Goal: Task Accomplishment & Management: Manage account settings

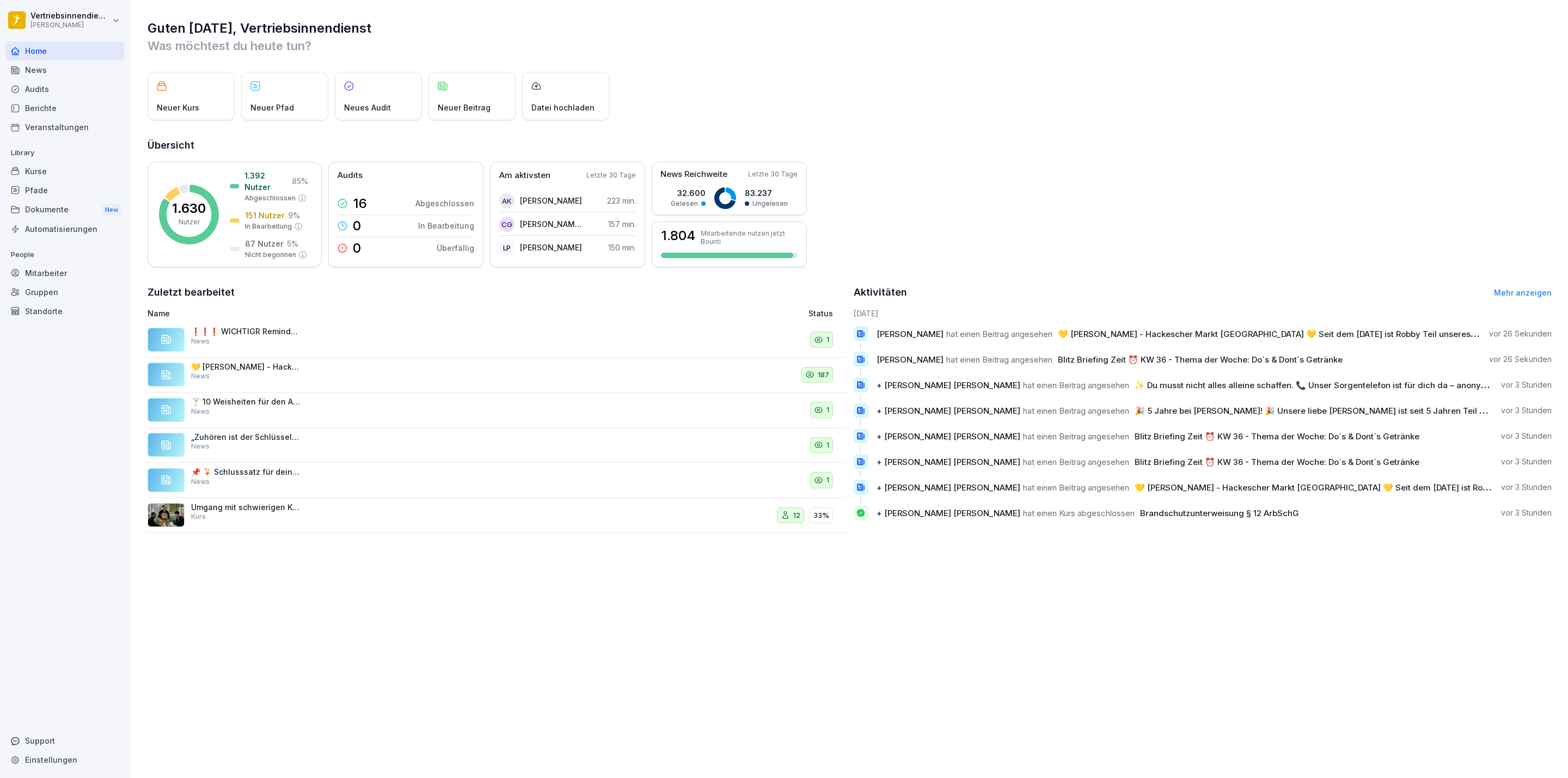
click at [87, 64] on div "News" at bounding box center [64, 70] width 119 height 19
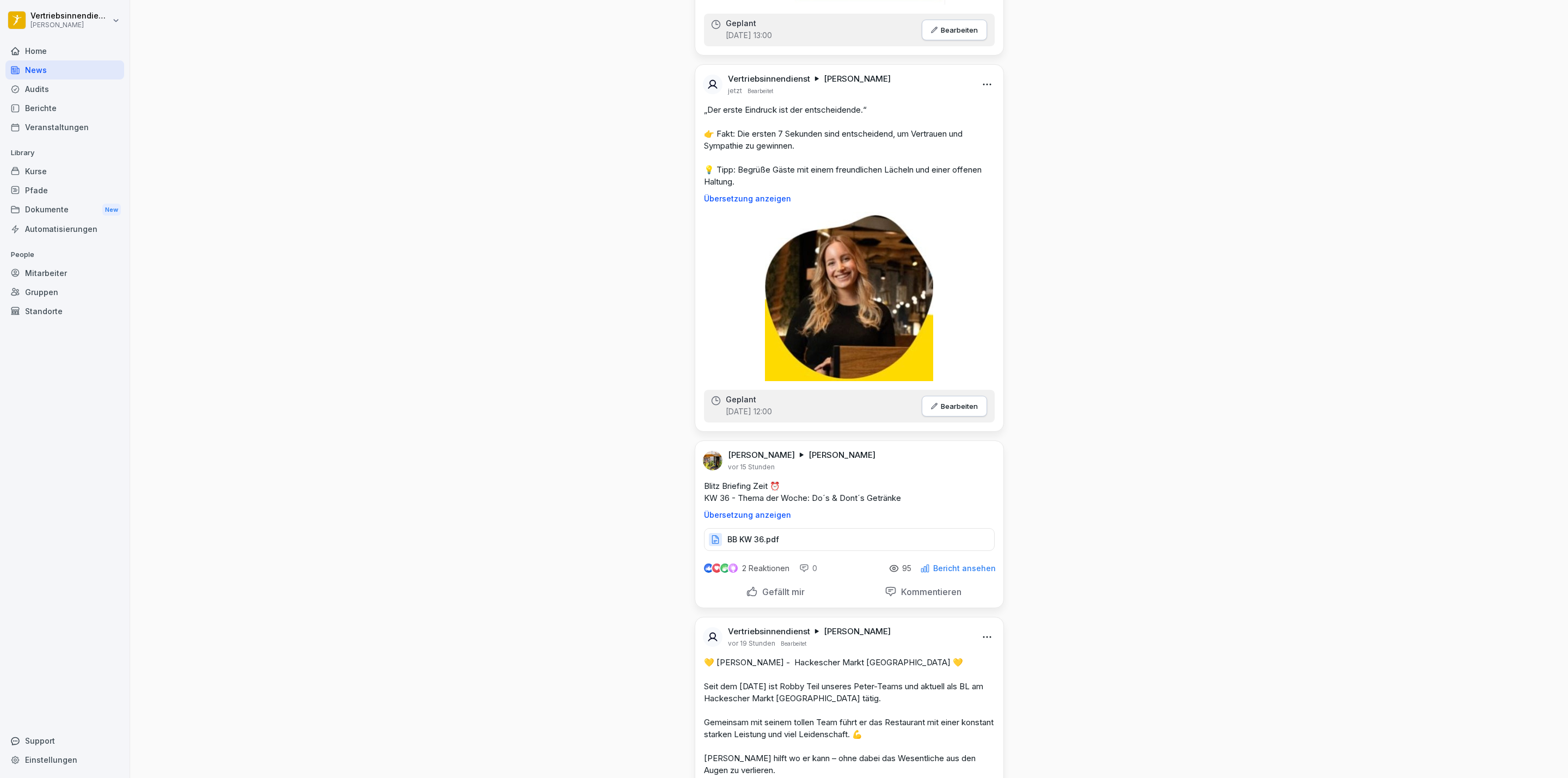
scroll to position [3921, 0]
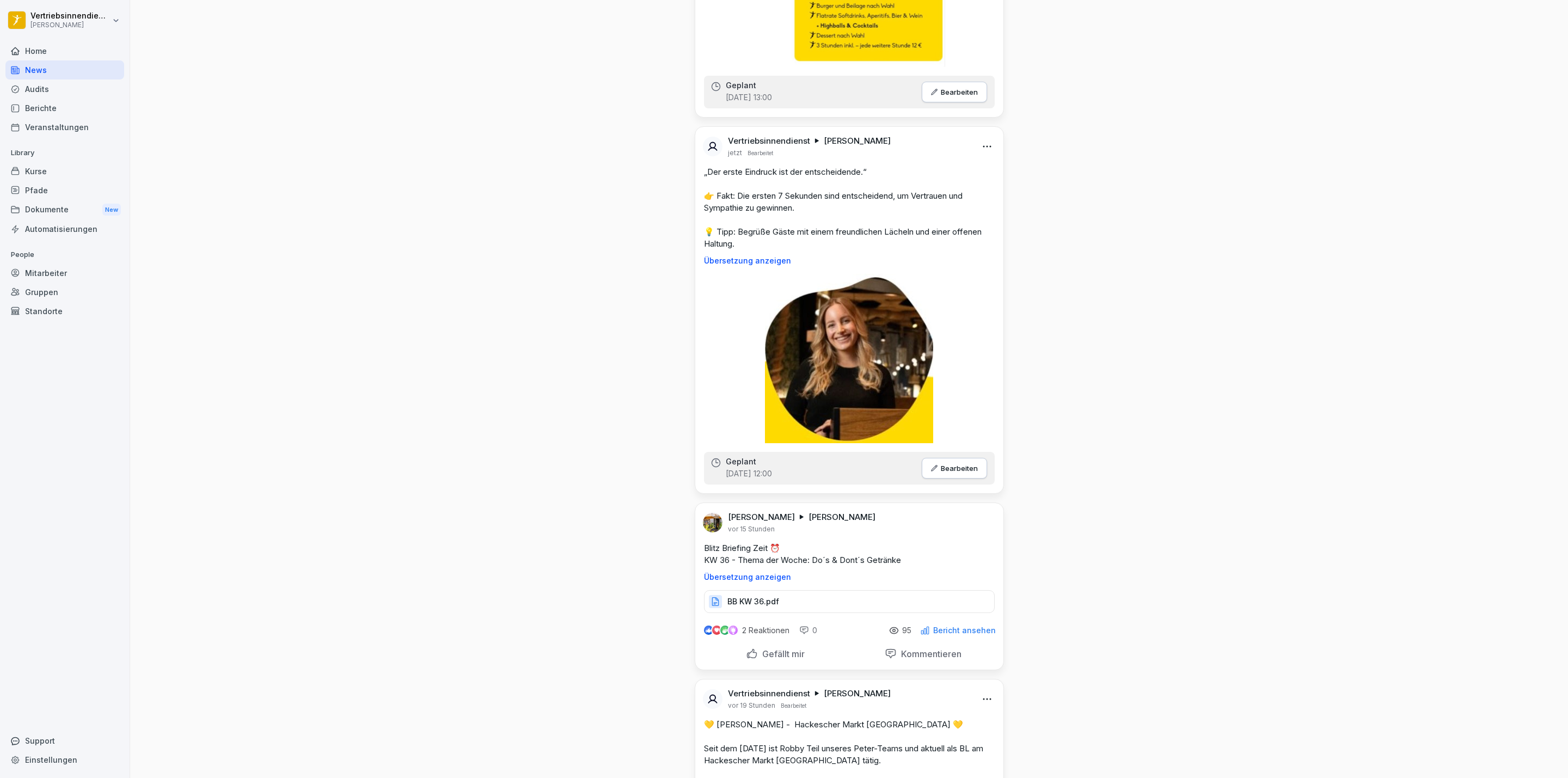
click at [65, 198] on div "Pfade" at bounding box center [64, 191] width 119 height 19
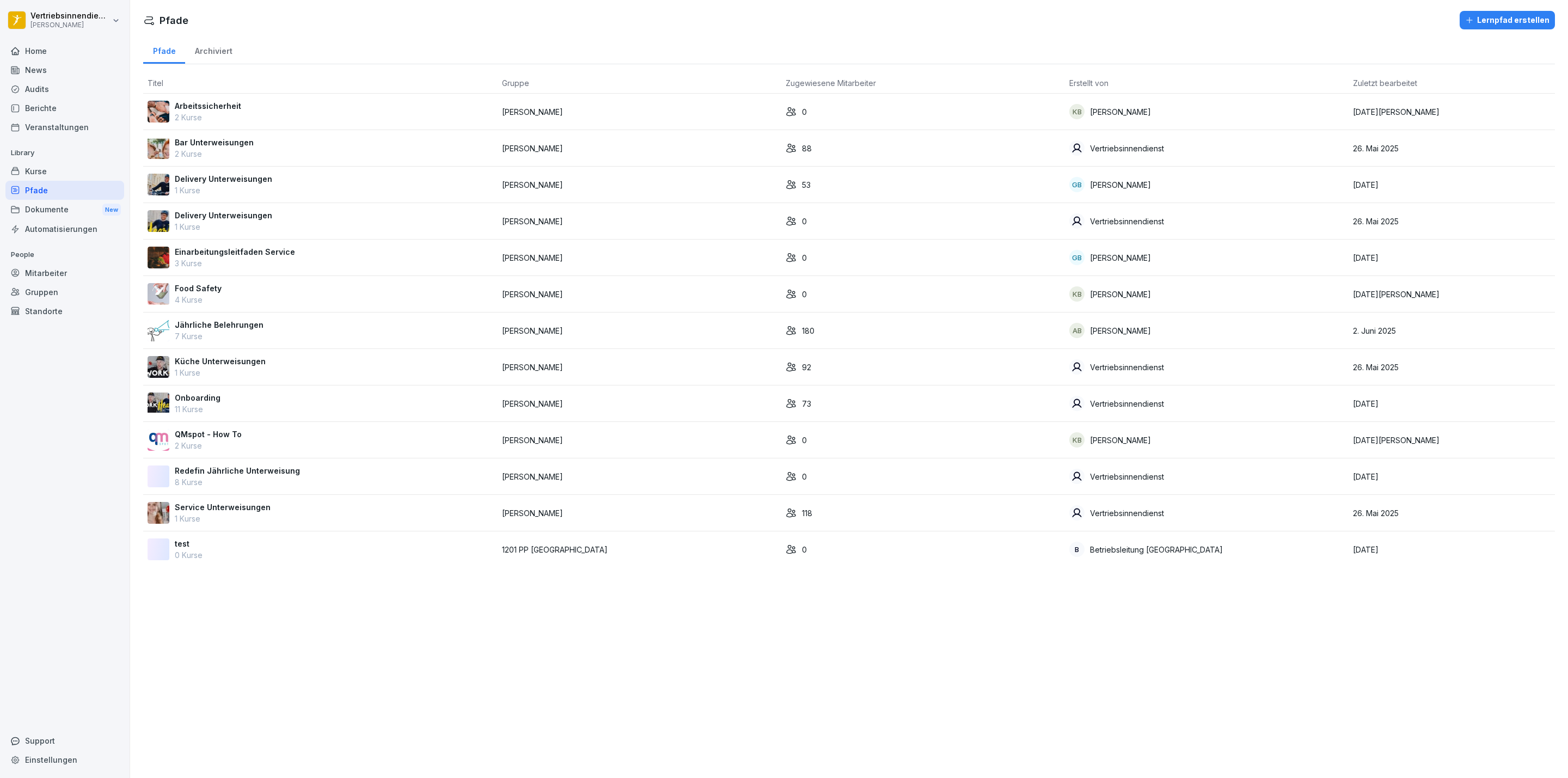
click at [241, 333] on p "7 Kurse" at bounding box center [219, 336] width 89 height 12
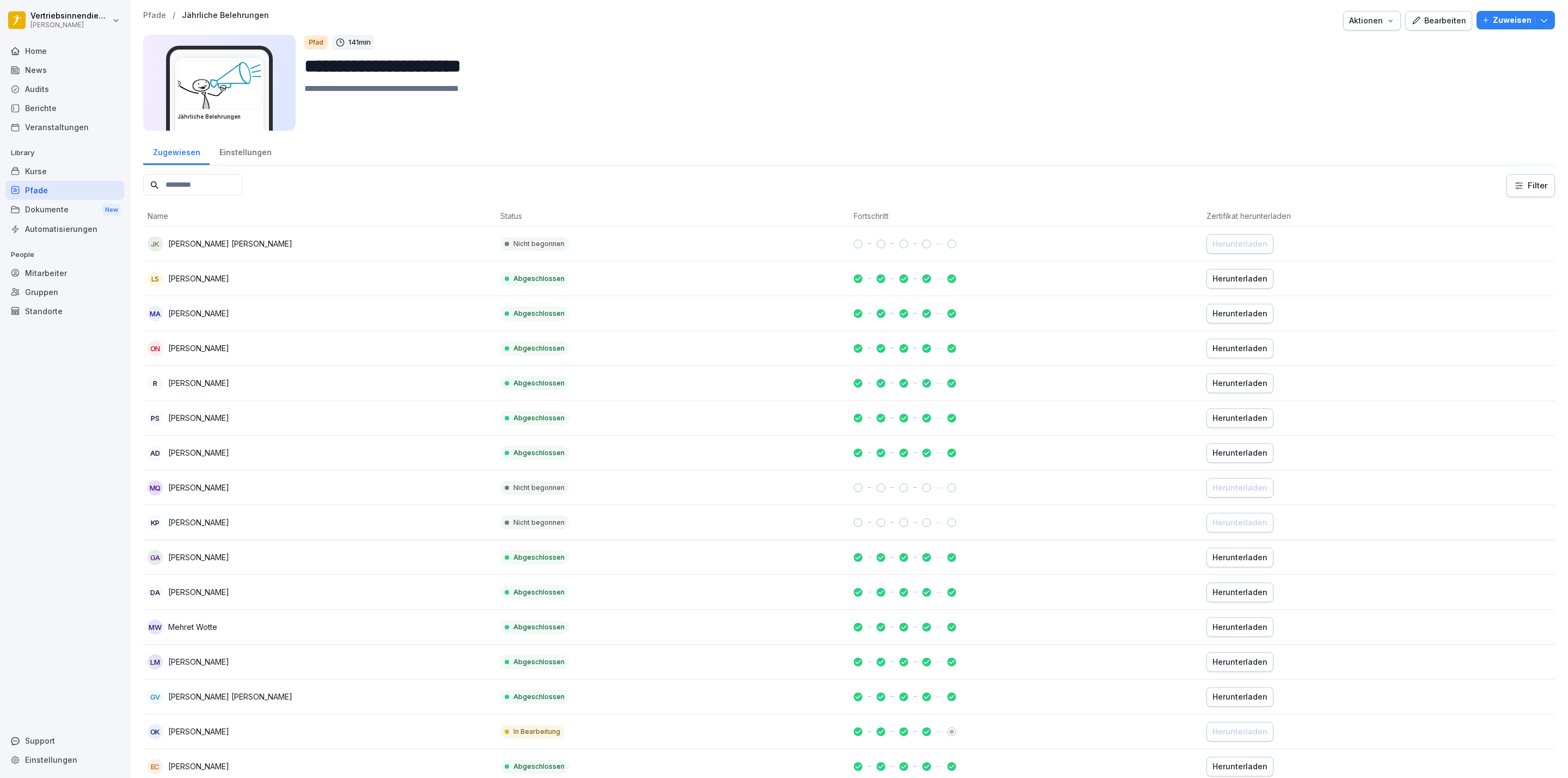
click at [1516, 21] on p "Zuweisen" at bounding box center [1512, 20] width 39 height 12
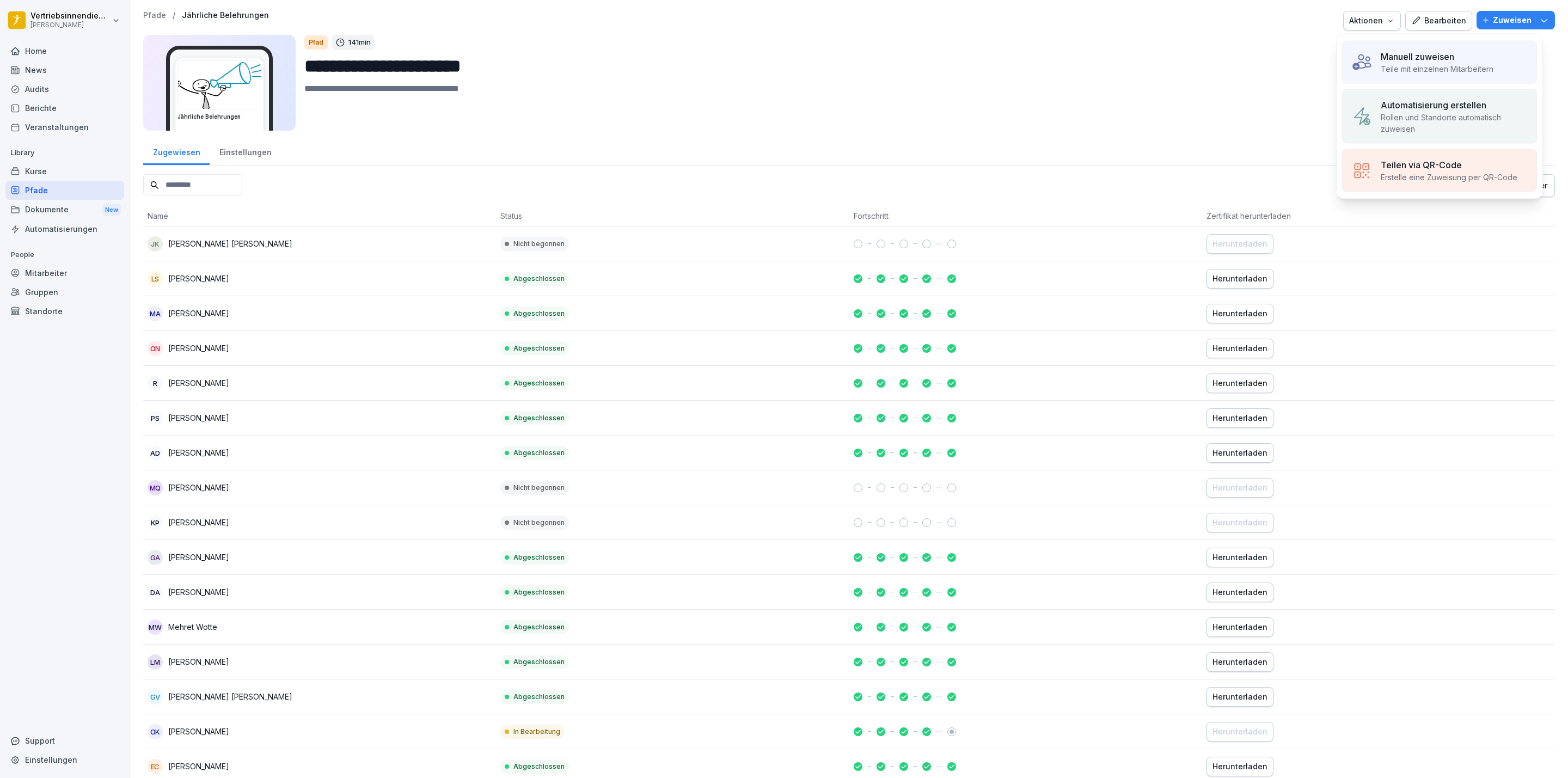
click at [1449, 77] on div "Manuell zuweisen Teile mit einzelnen Mitarbeitern" at bounding box center [1440, 62] width 195 height 43
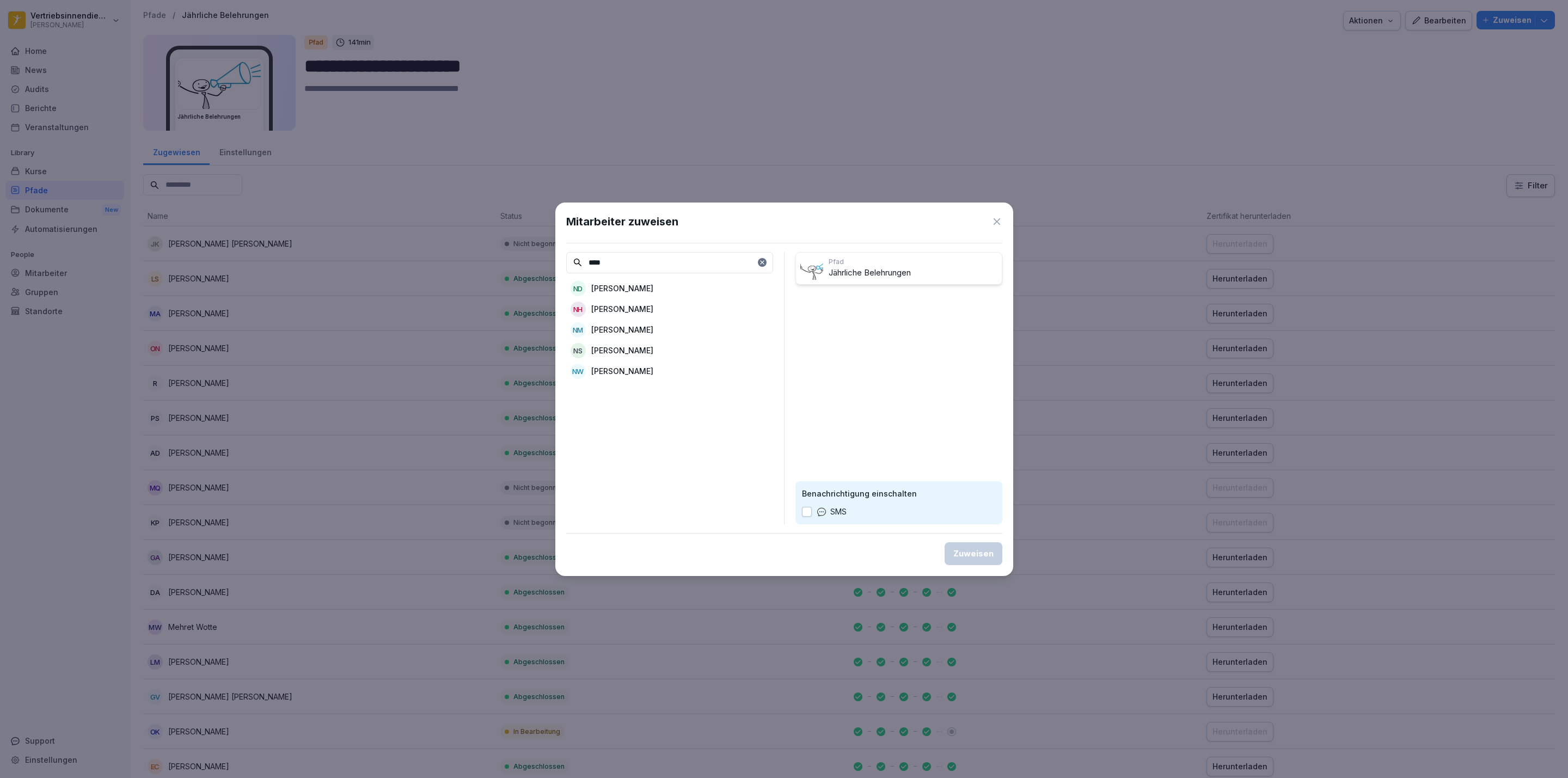
type input "****"
click at [671, 355] on div "NS [PERSON_NAME]" at bounding box center [669, 350] width 207 height 20
click at [979, 562] on button "Zuweisen" at bounding box center [974, 554] width 58 height 23
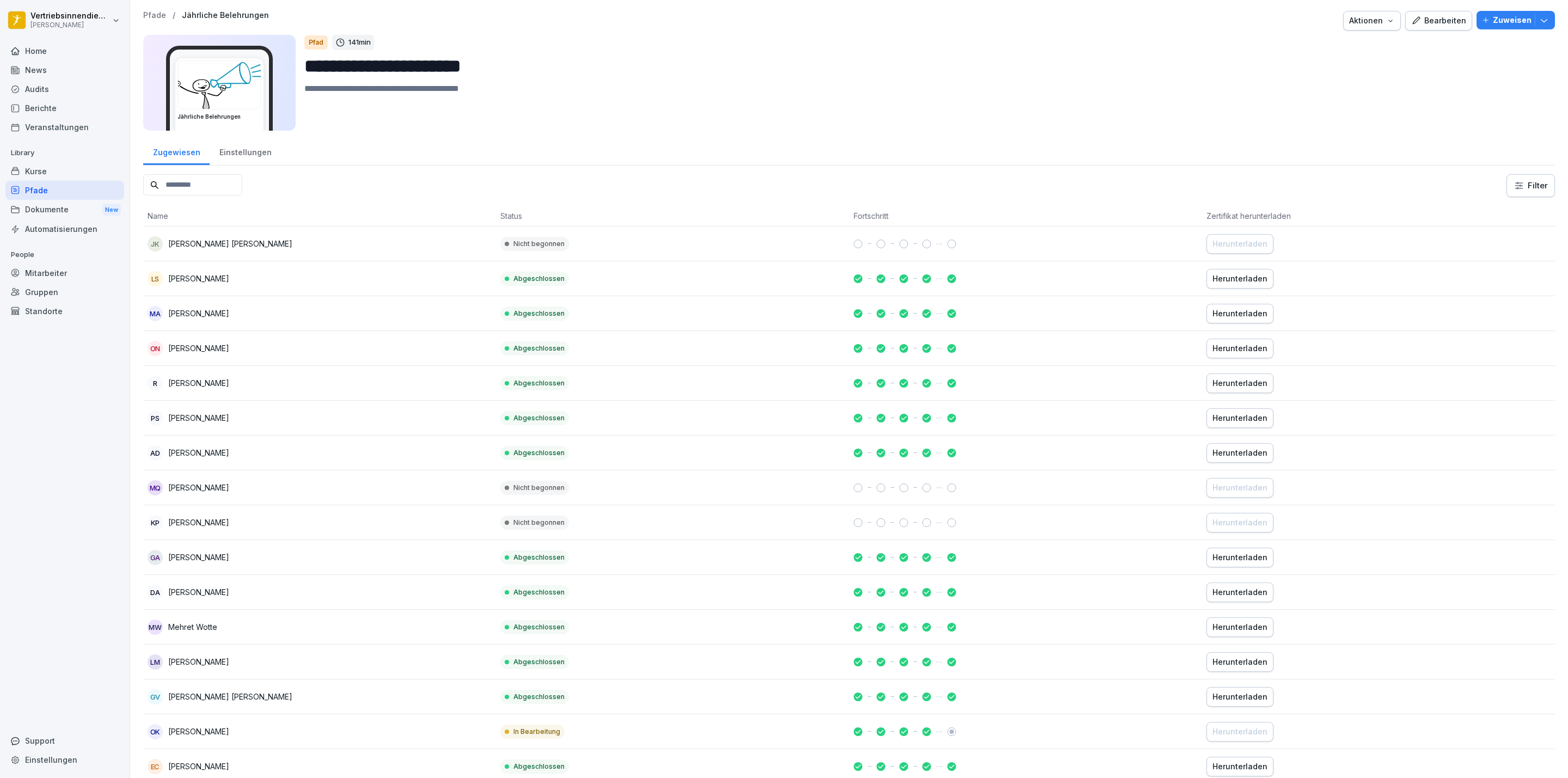
drag, startPoint x: 73, startPoint y: 54, endPoint x: 79, endPoint y: 53, distance: 6.1
click at [73, 54] on div "Home" at bounding box center [64, 51] width 119 height 19
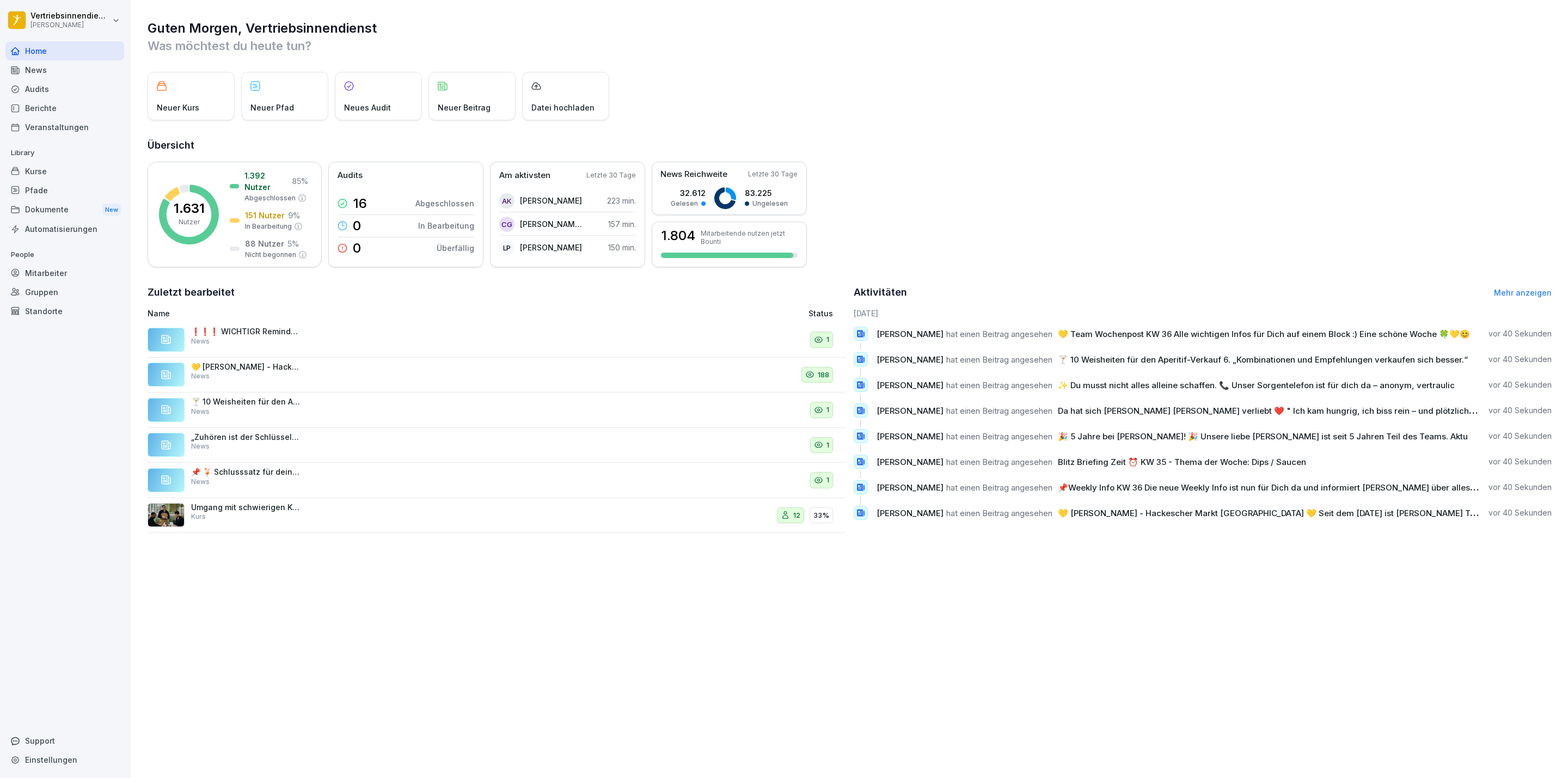
click at [40, 56] on div "Home" at bounding box center [64, 51] width 119 height 19
